Goal: Task Accomplishment & Management: Manage account settings

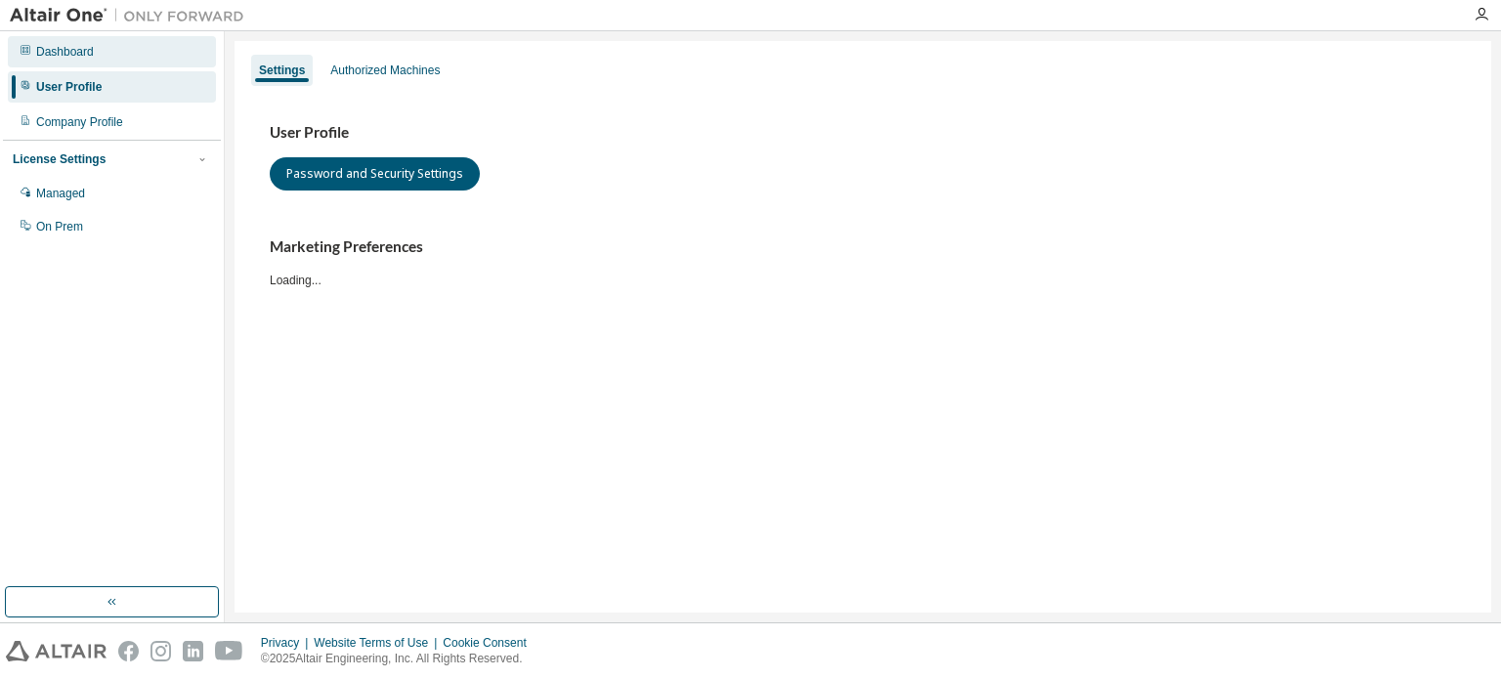
click at [137, 47] on div "Dashboard" at bounding box center [112, 51] width 208 height 31
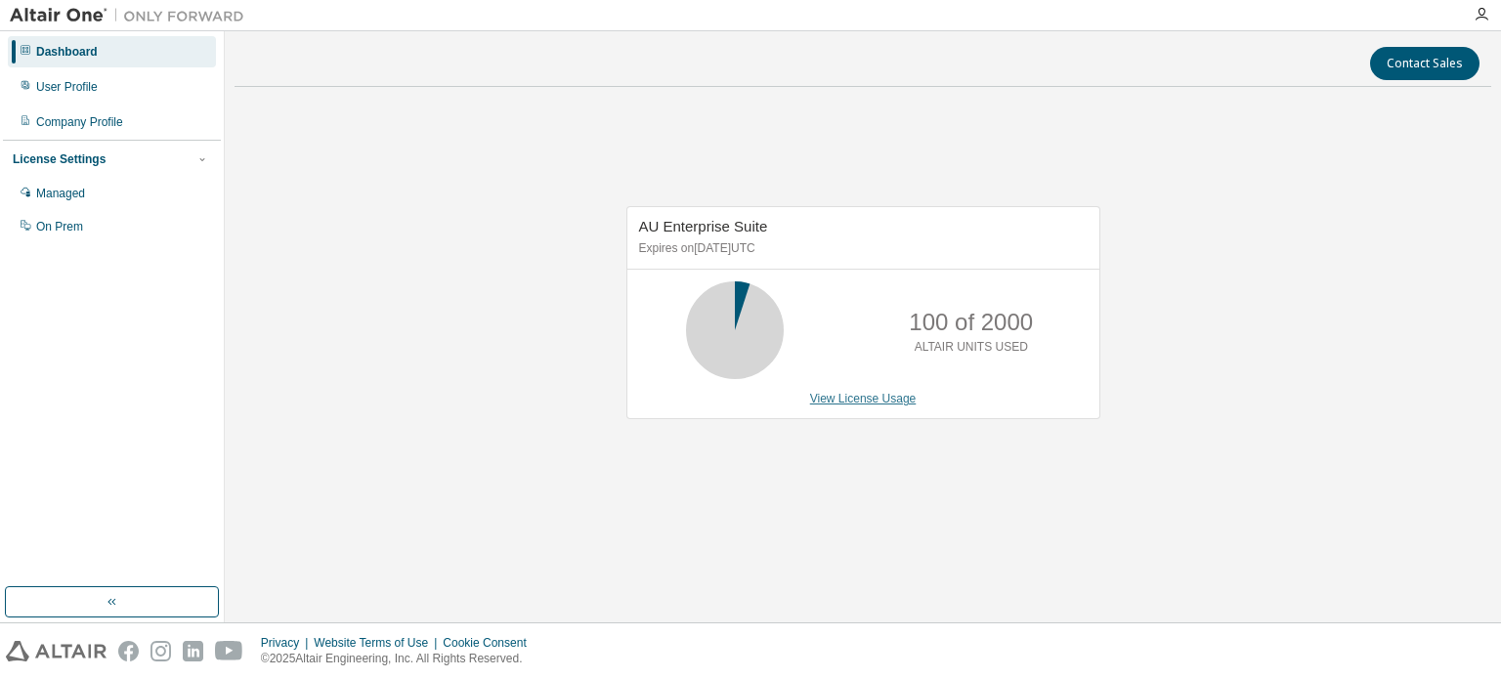
click at [885, 396] on link "View License Usage" at bounding box center [863, 399] width 107 height 14
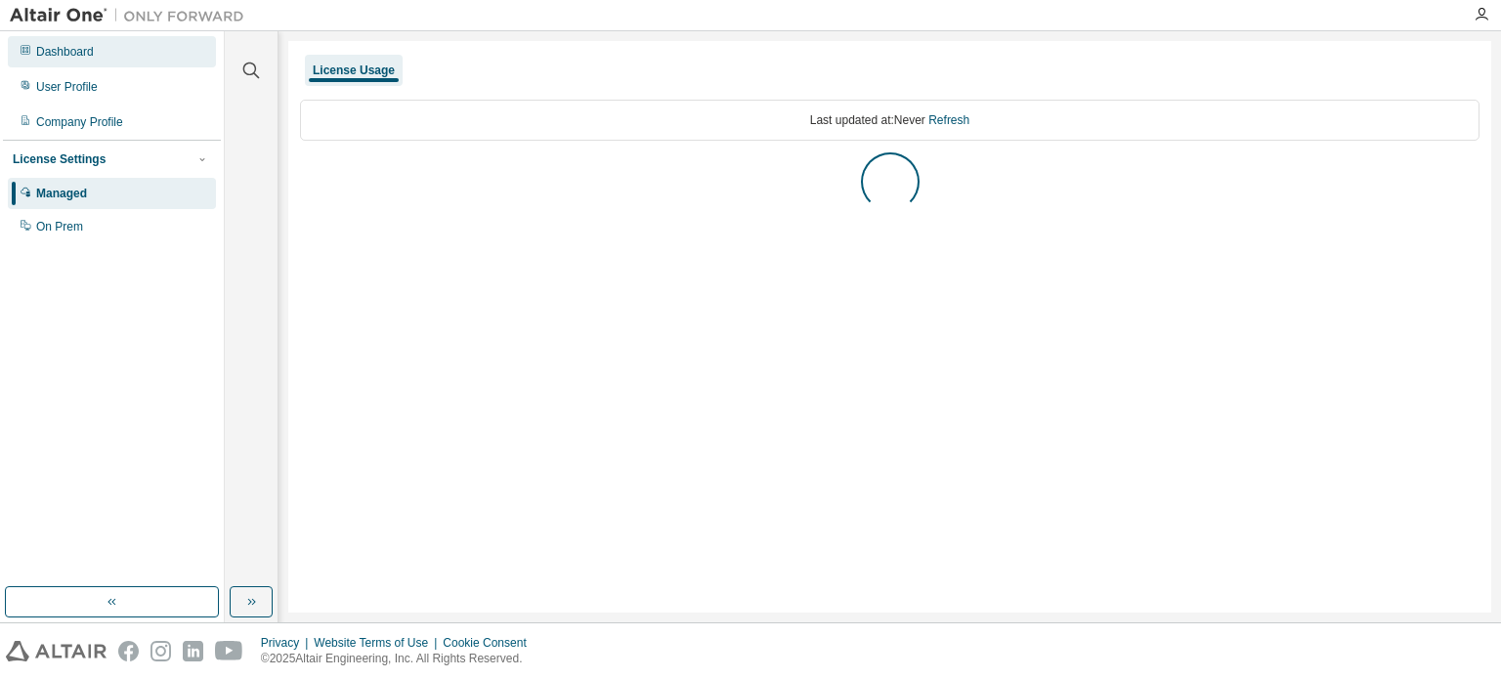
click at [148, 46] on div "Dashboard" at bounding box center [112, 51] width 208 height 31
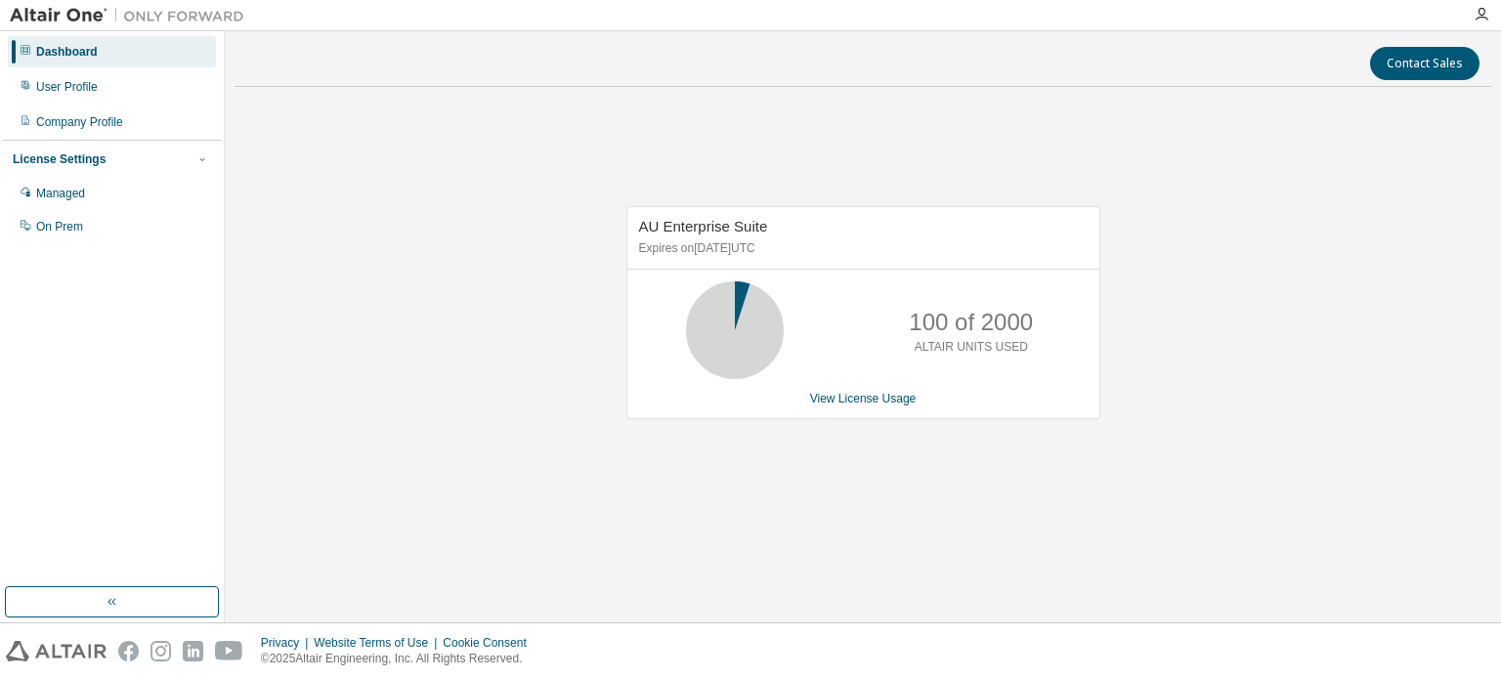
click at [1477, 0] on div at bounding box center [1481, 14] width 39 height 29
click at [1485, 21] on icon "button" at bounding box center [1481, 15] width 16 height 16
